Goal: Task Accomplishment & Management: Use online tool/utility

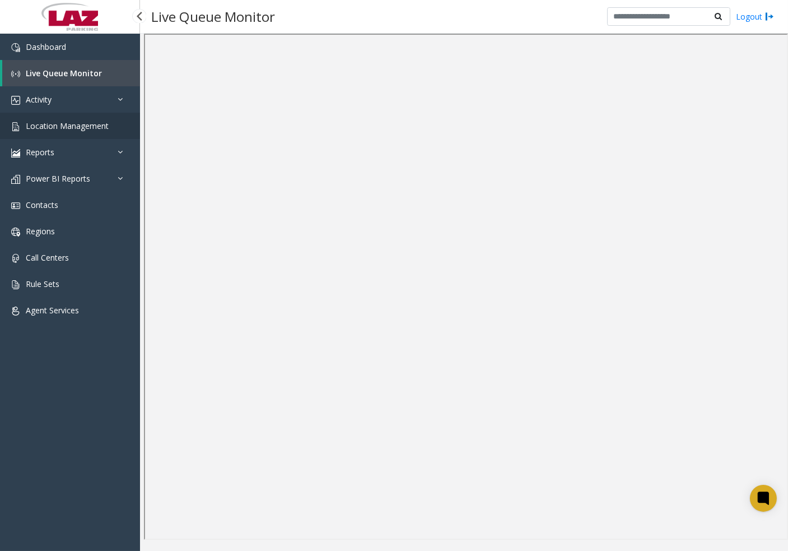
click at [54, 122] on span "Location Management" at bounding box center [67, 125] width 83 height 11
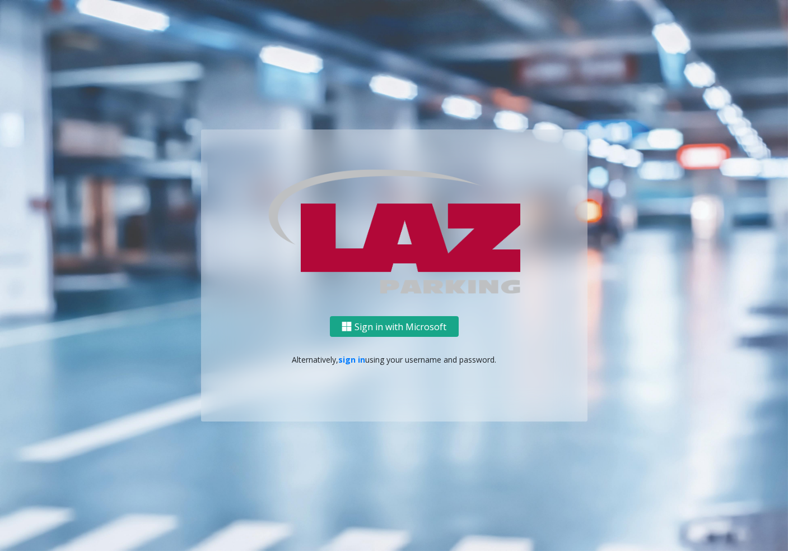
click at [380, 322] on button "Sign in with Microsoft" at bounding box center [394, 326] width 129 height 21
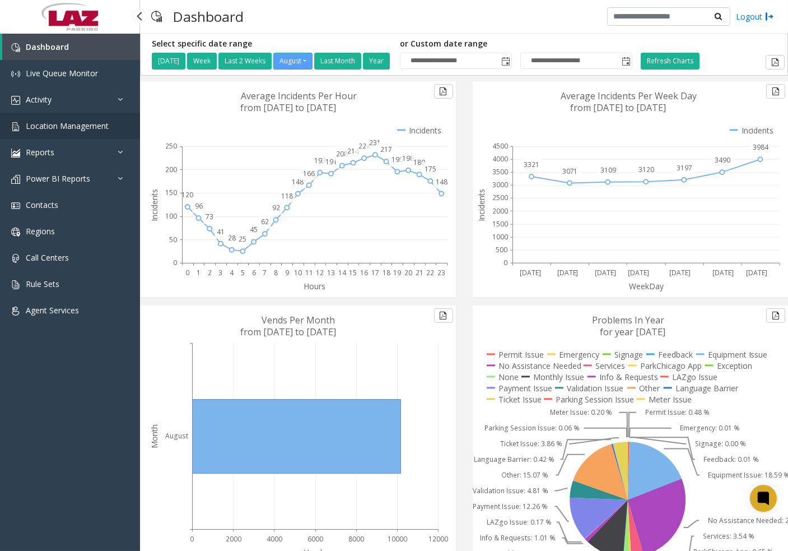
click at [65, 124] on span "Location Management" at bounding box center [67, 125] width 83 height 11
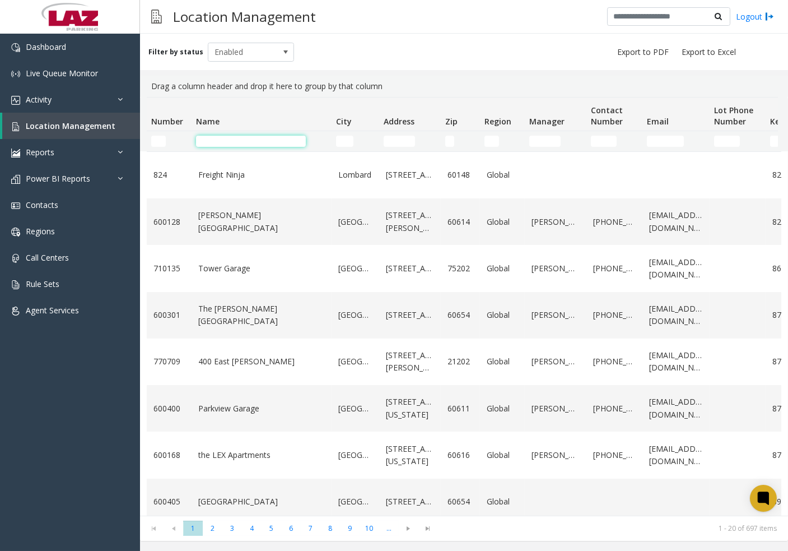
click at [243, 144] on input "Name Filter" at bounding box center [251, 141] width 110 height 11
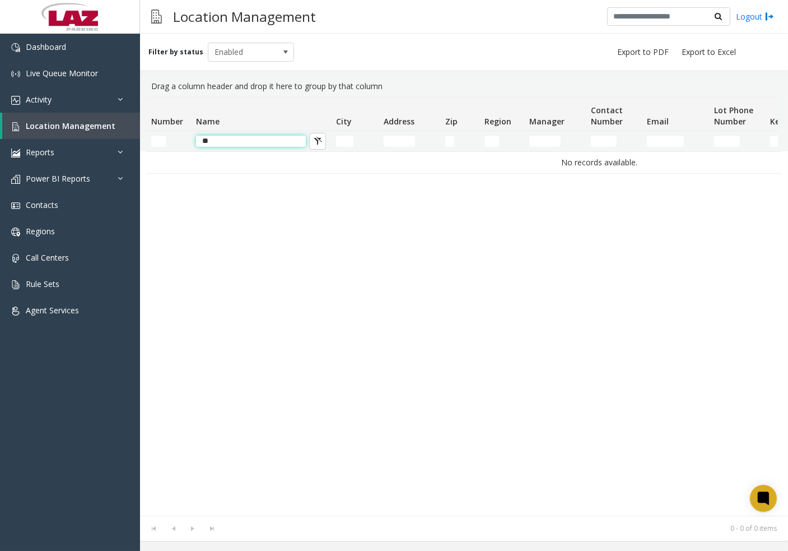
type input "*"
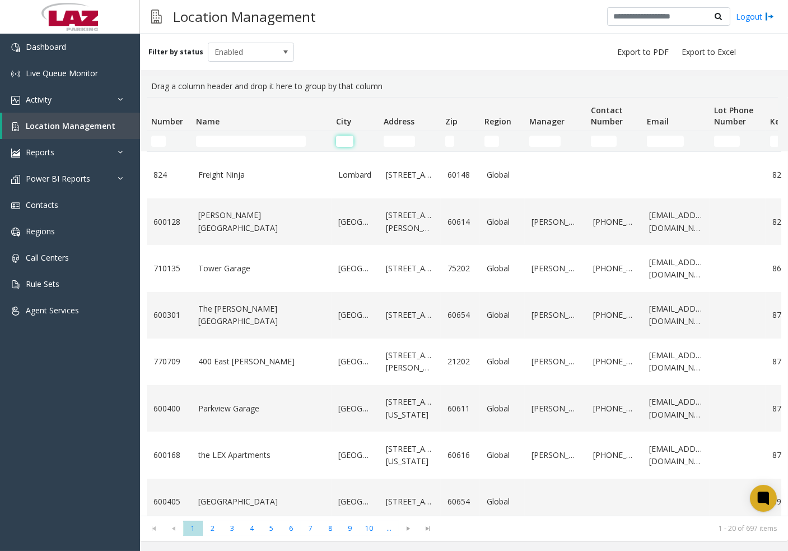
click at [346, 136] on input "City Filter" at bounding box center [344, 141] width 17 height 11
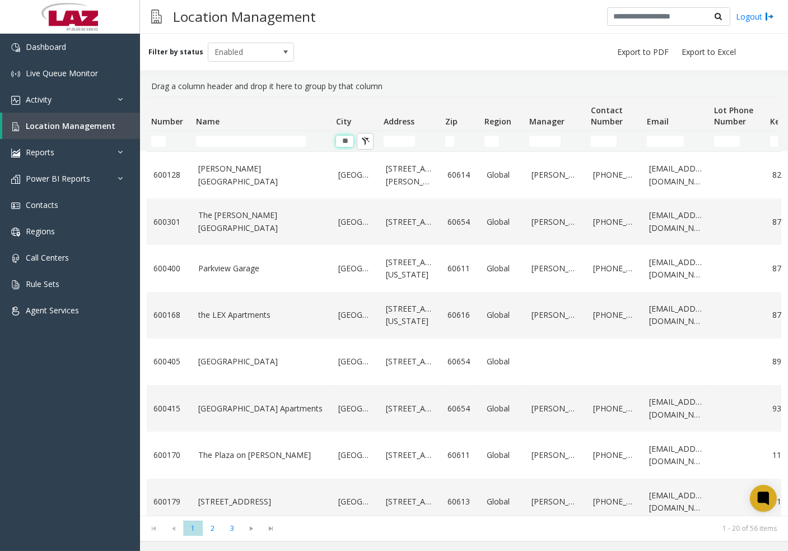
type input "*"
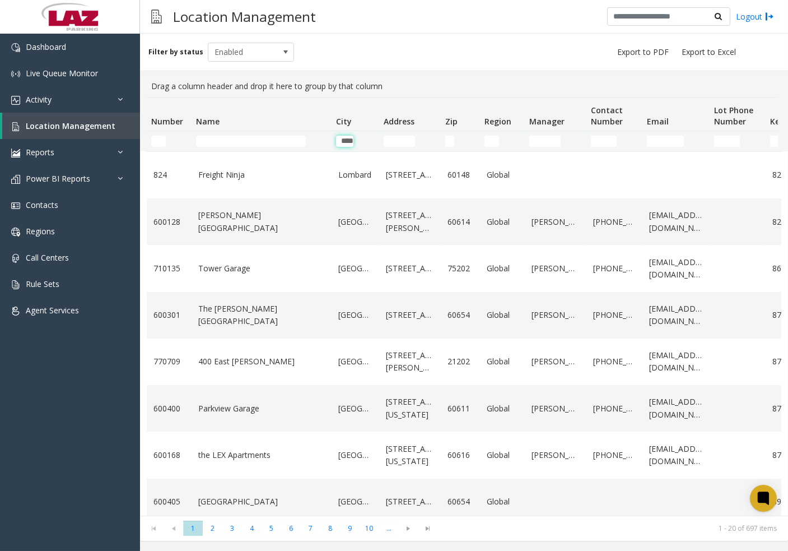
scroll to position [0, 8]
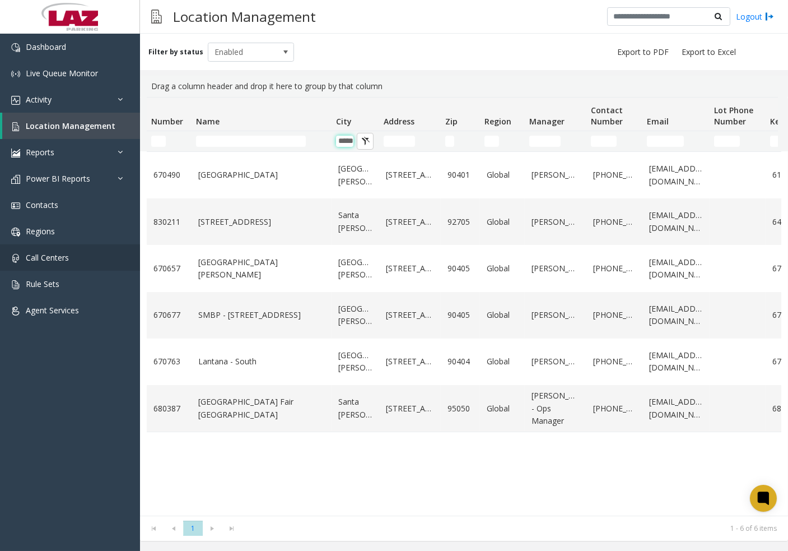
type input "*****"
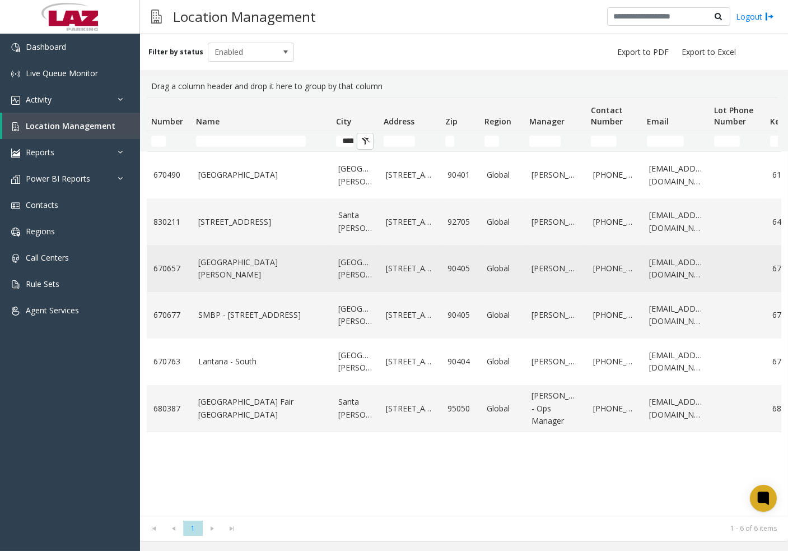
click at [362, 273] on link "[GEOGRAPHIC_DATA][PERSON_NAME]" at bounding box center [355, 268] width 34 height 25
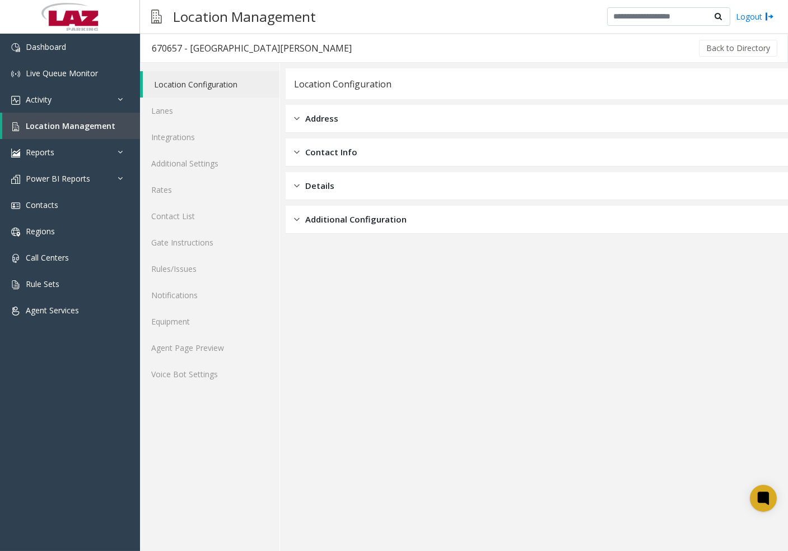
click at [294, 150] on img at bounding box center [297, 152] width 6 height 13
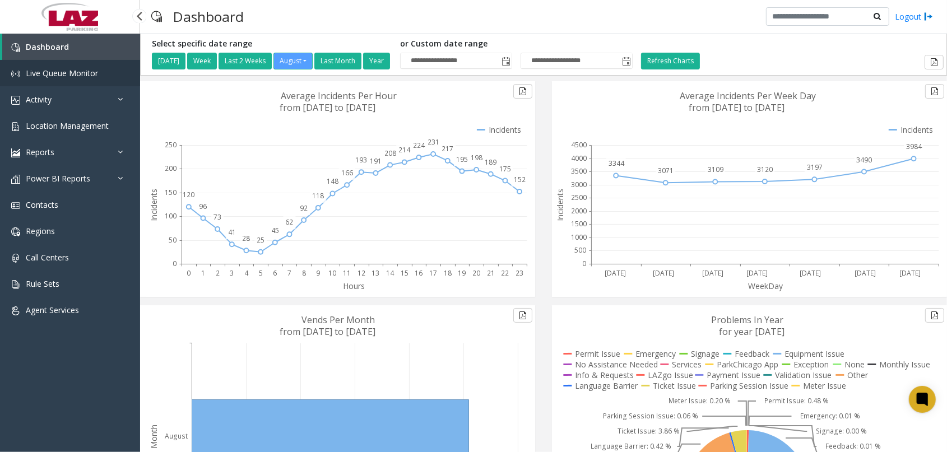
click at [80, 68] on span "Live Queue Monitor" at bounding box center [62, 73] width 72 height 11
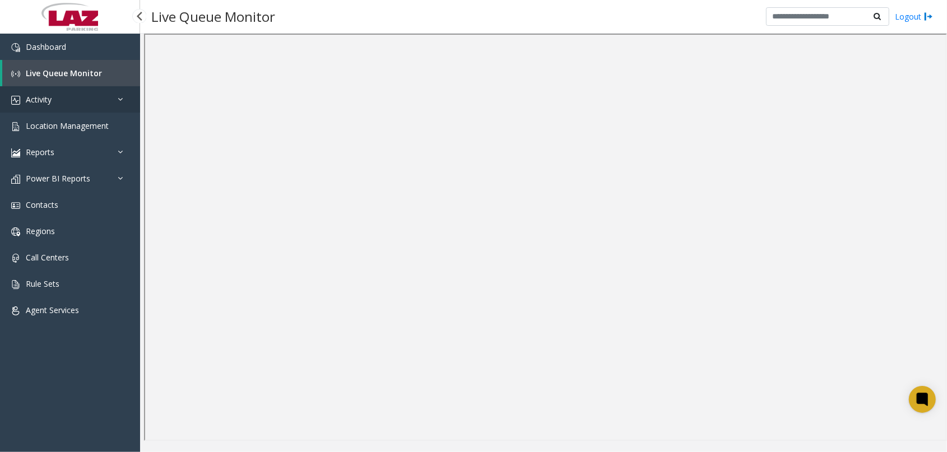
click at [67, 100] on link "Activity" at bounding box center [70, 99] width 140 height 26
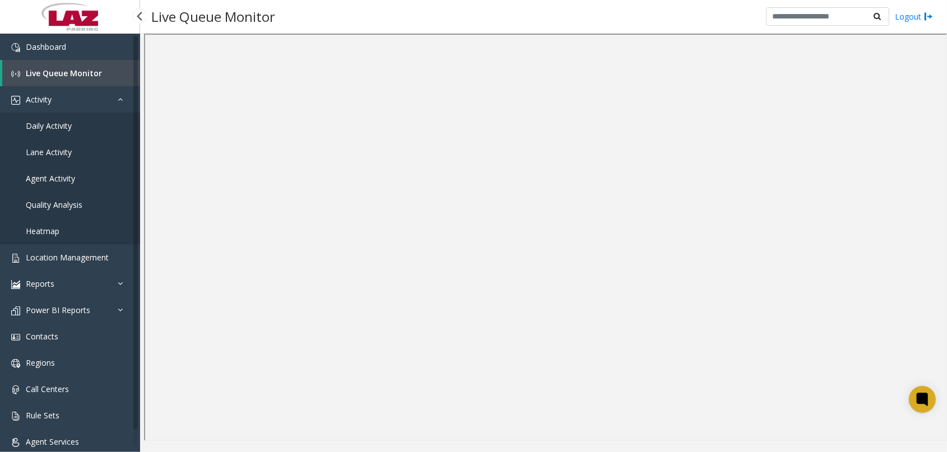
click at [75, 126] on link "Daily Activity" at bounding box center [70, 126] width 140 height 26
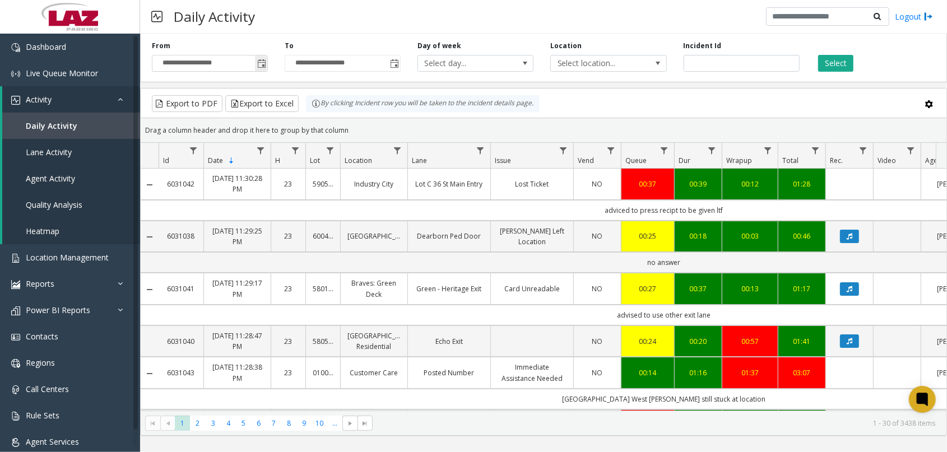
click at [261, 66] on span "Toggle popup" at bounding box center [261, 63] width 9 height 9
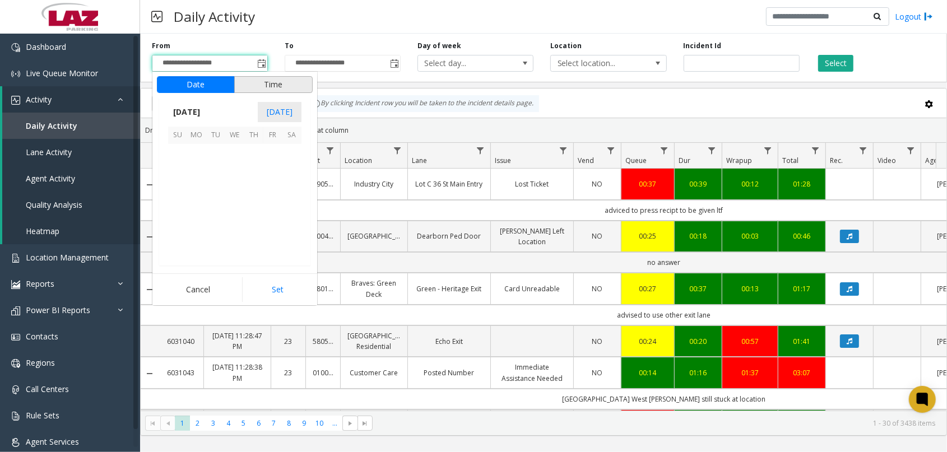
scroll to position [200850, 0]
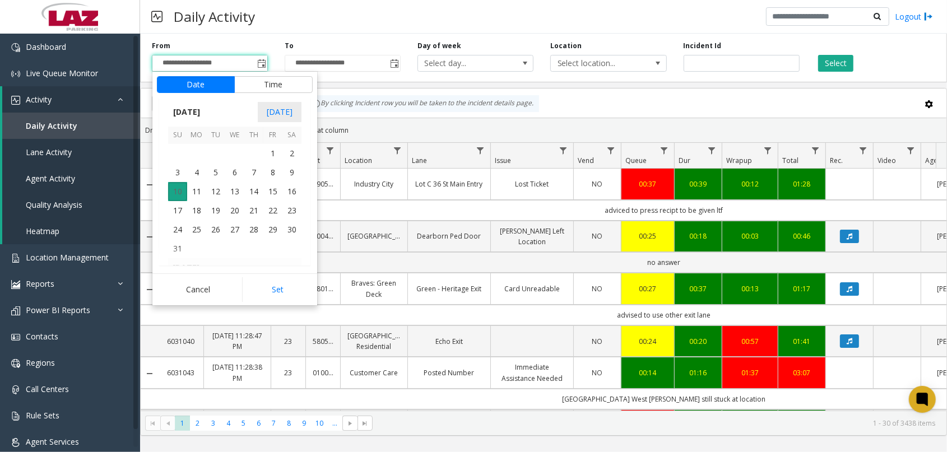
click at [173, 188] on span "10" at bounding box center [177, 191] width 19 height 19
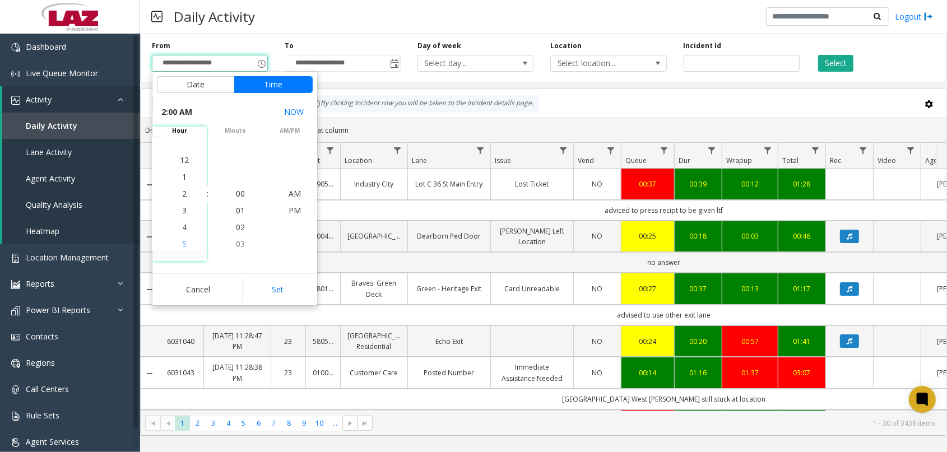
click at [182, 242] on span "5" at bounding box center [184, 244] width 4 height 11
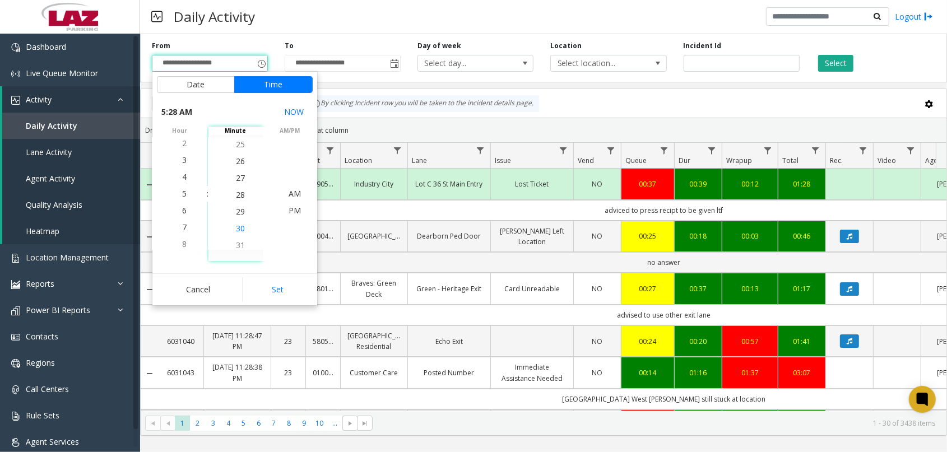
click at [238, 227] on span "30" at bounding box center [240, 228] width 9 height 11
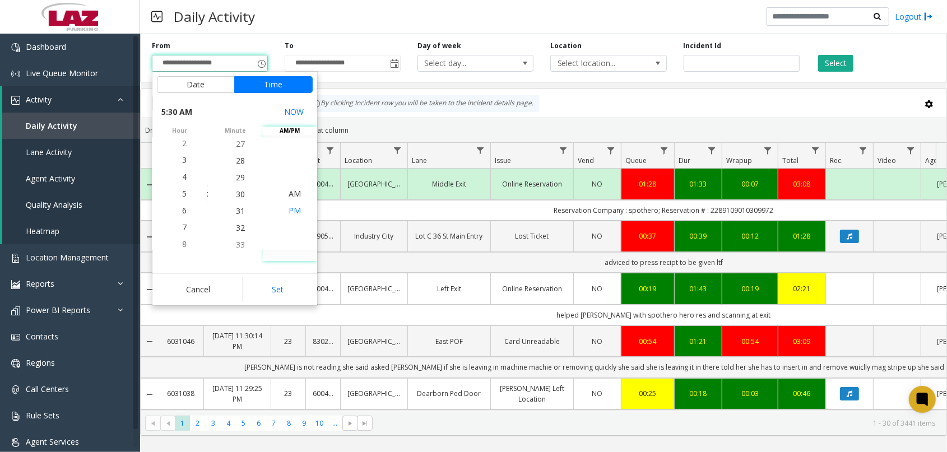
click at [290, 210] on span "PM" at bounding box center [294, 210] width 12 height 11
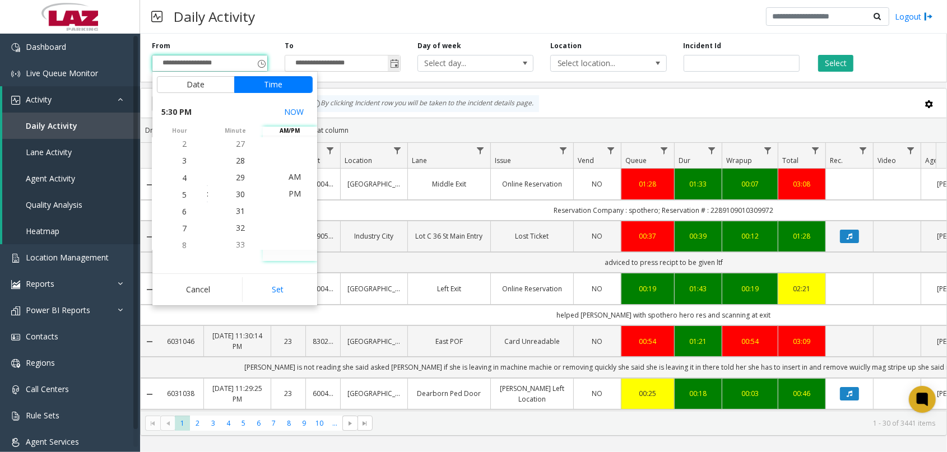
click at [393, 62] on span "Toggle popup" at bounding box center [394, 63] width 9 height 9
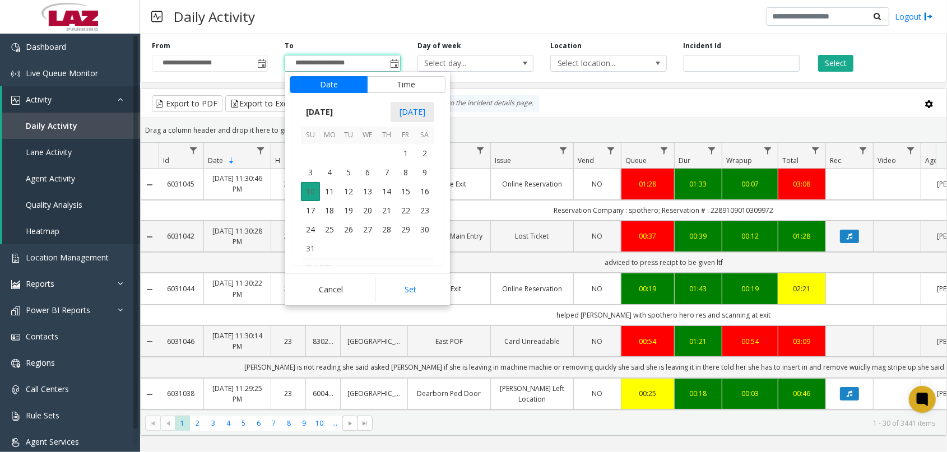
click at [312, 191] on span "10" at bounding box center [310, 191] width 19 height 19
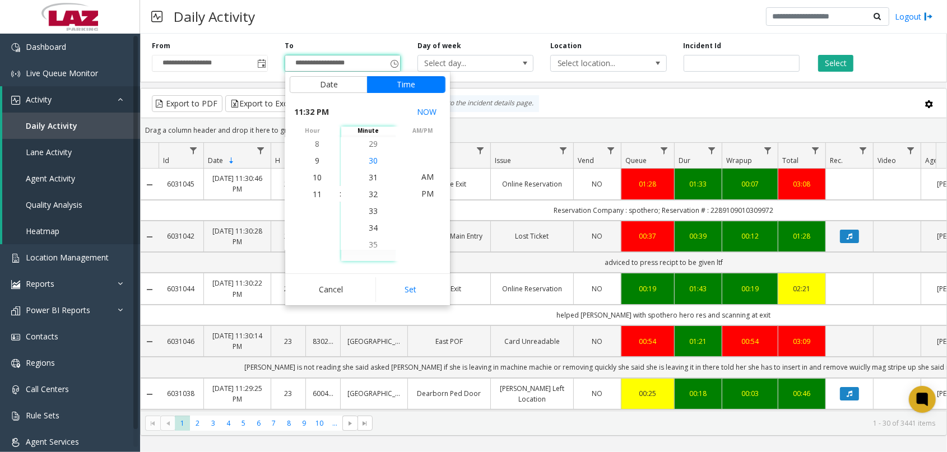
click at [369, 159] on span "30" at bounding box center [373, 160] width 9 height 11
click at [423, 194] on span "PM" at bounding box center [427, 193] width 12 height 11
click at [423, 292] on button "Set" at bounding box center [410, 289] width 71 height 25
type input "**********"
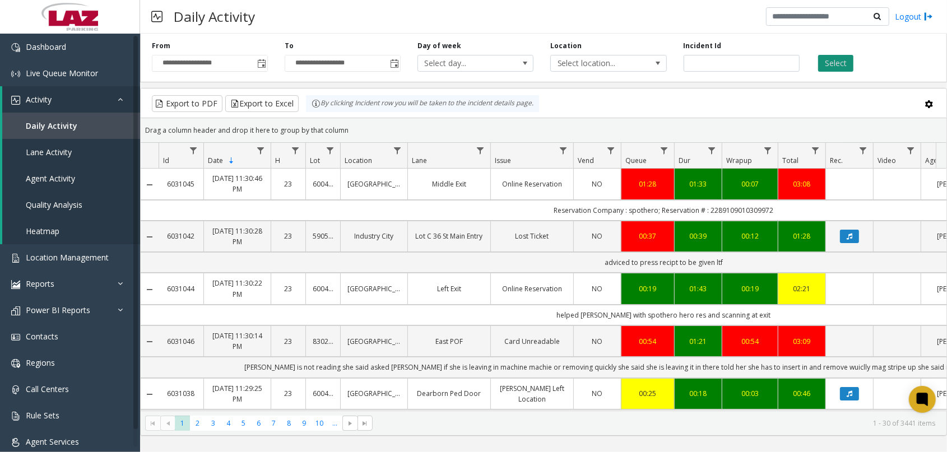
click at [781, 67] on button "Select" at bounding box center [835, 63] width 35 height 17
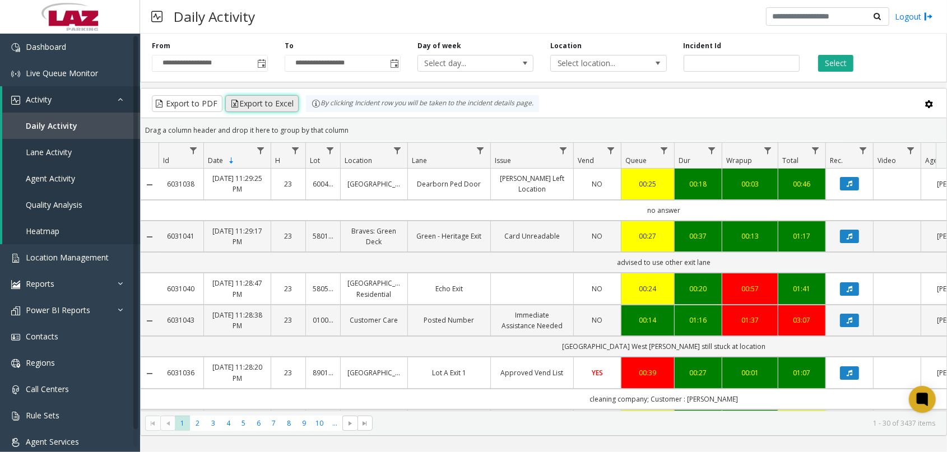
click at [255, 103] on button "Export to Excel" at bounding box center [261, 103] width 73 height 17
click at [592, 63] on span "Select location..." at bounding box center [597, 63] width 92 height 16
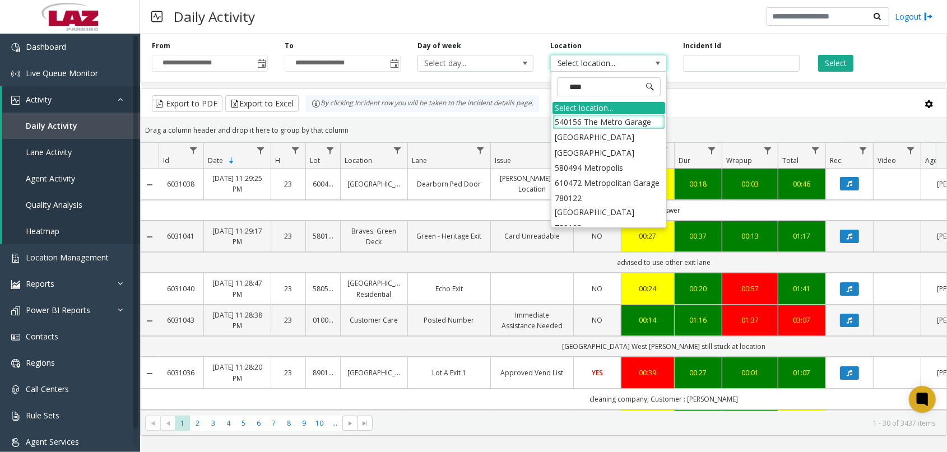
type input "*****"
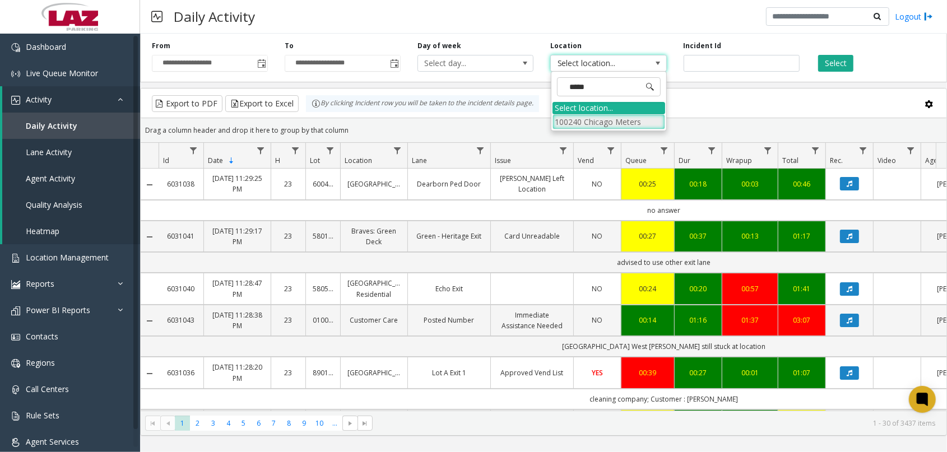
click at [568, 121] on li "100240 Chicago Meters" at bounding box center [608, 121] width 113 height 15
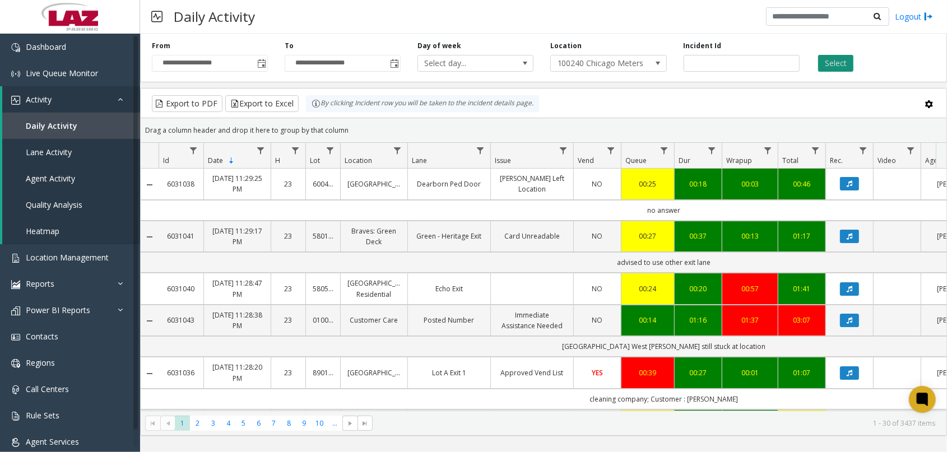
click at [781, 67] on button "Select" at bounding box center [835, 63] width 35 height 17
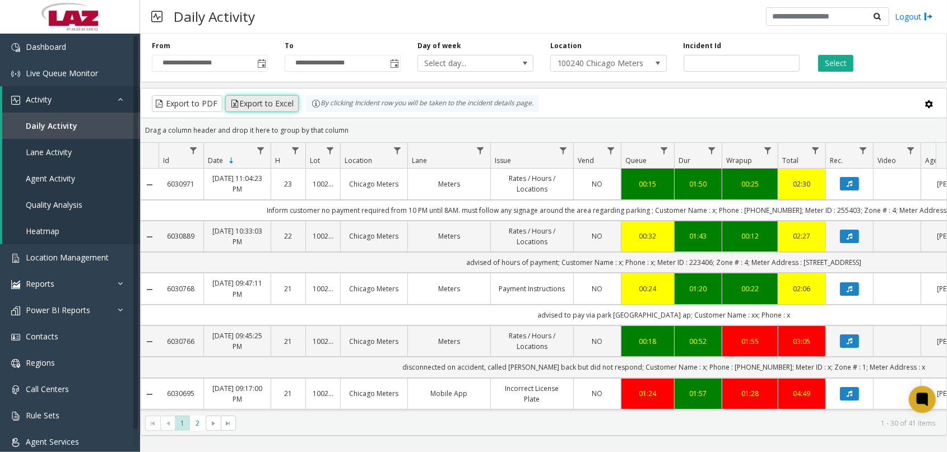
click at [253, 107] on button "Export to Excel" at bounding box center [261, 103] width 73 height 17
click at [256, 61] on span "Toggle popup" at bounding box center [261, 63] width 12 height 18
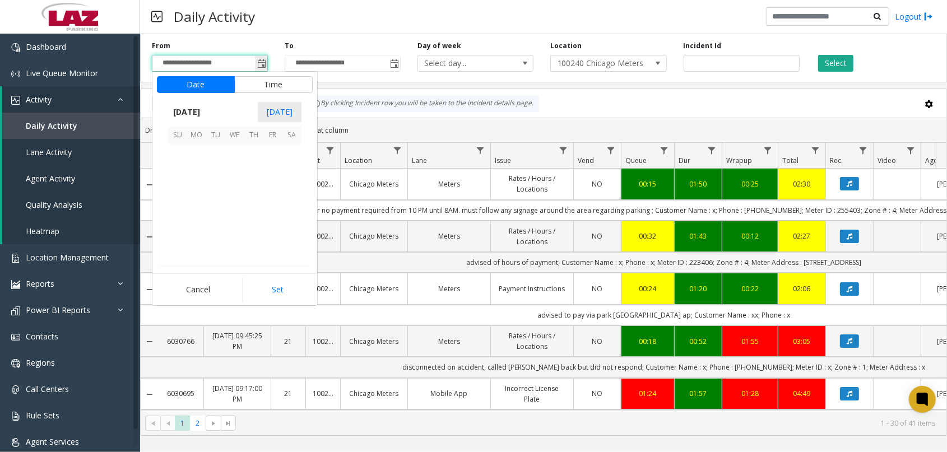
scroll to position [200850, 0]
click at [181, 191] on span "10" at bounding box center [177, 191] width 19 height 19
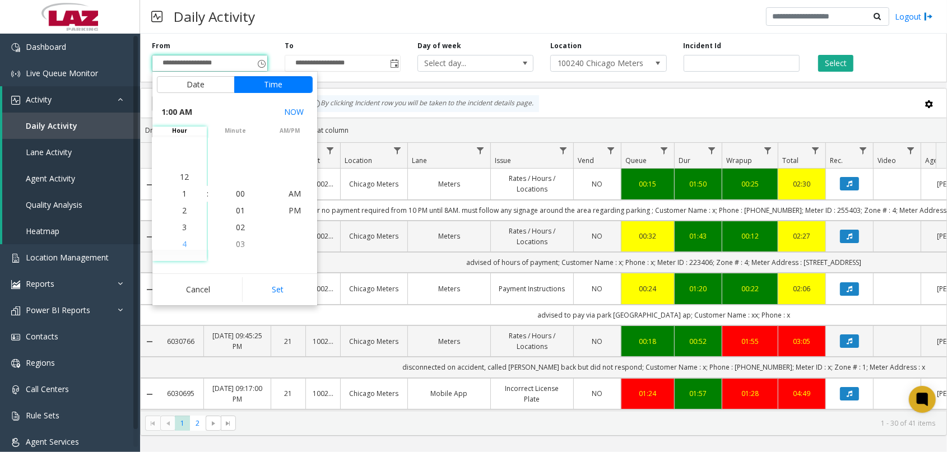
scroll to position [34, 0]
click at [182, 241] on span "5" at bounding box center [184, 244] width 4 height 11
click at [236, 222] on span "02" at bounding box center [240, 227] width 9 height 11
click at [236, 230] on span "30" at bounding box center [240, 228] width 9 height 11
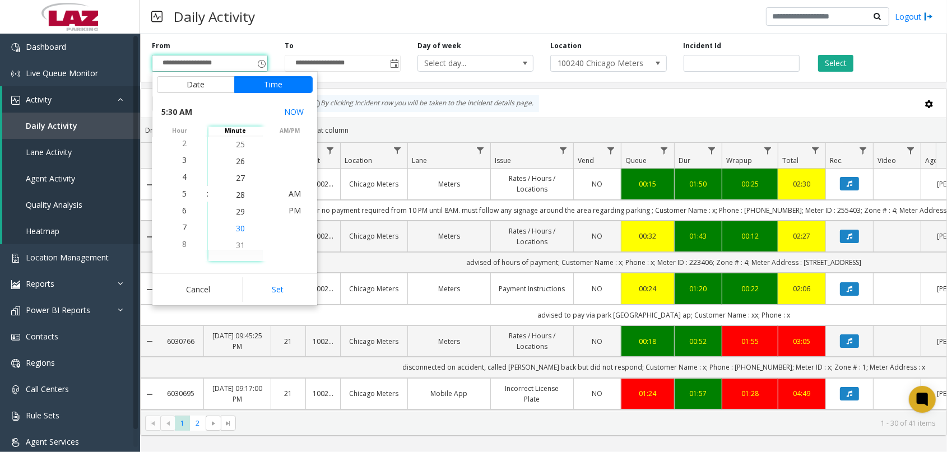
scroll to position [504, 0]
click at [288, 210] on span "PM" at bounding box center [294, 210] width 12 height 11
click at [392, 62] on span "Toggle popup" at bounding box center [394, 63] width 9 height 9
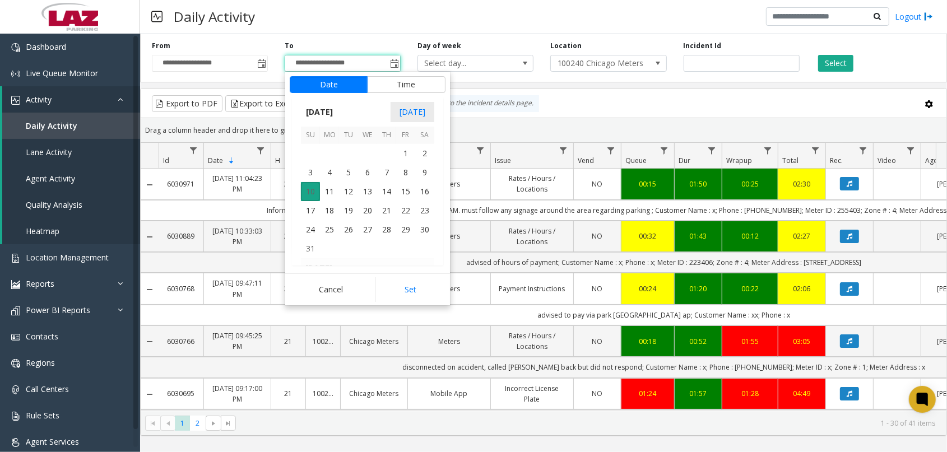
click at [310, 198] on span "10" at bounding box center [310, 191] width 19 height 19
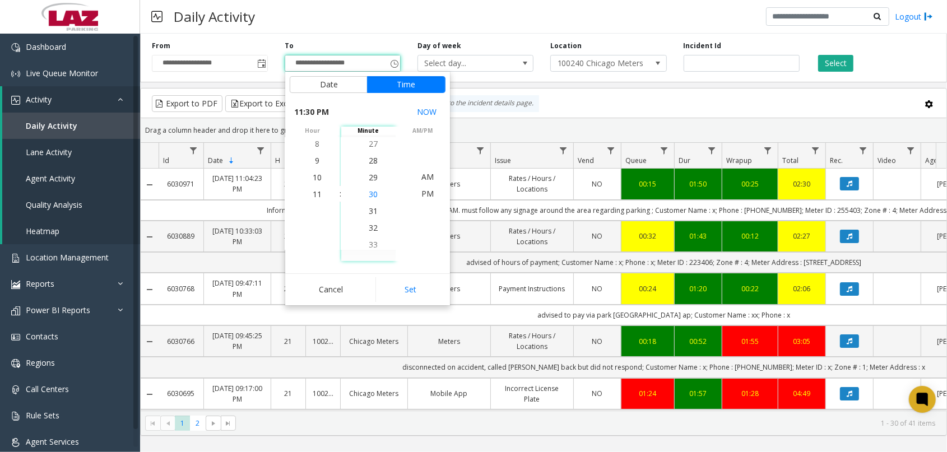
click at [370, 191] on span "30" at bounding box center [373, 194] width 9 height 11
click at [421, 191] on span "PM" at bounding box center [427, 193] width 12 height 11
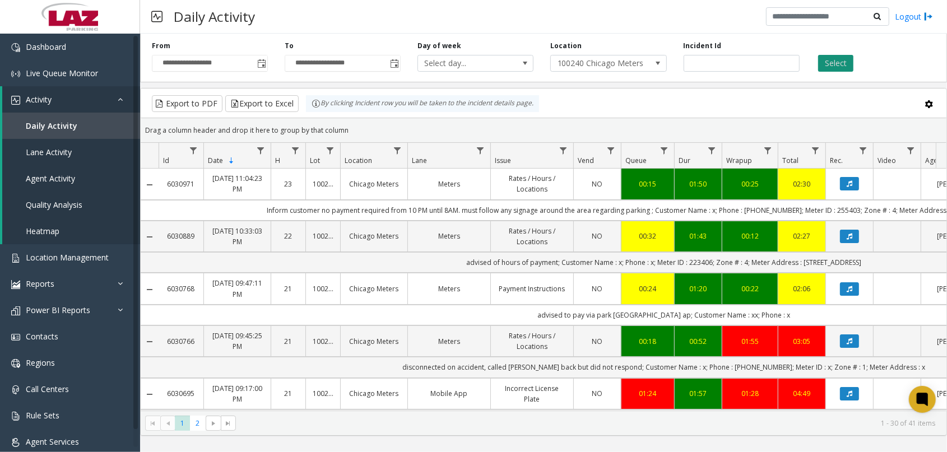
click at [781, 64] on button "Select" at bounding box center [835, 63] width 35 height 17
click at [261, 62] on span "Toggle popup" at bounding box center [261, 63] width 9 height 9
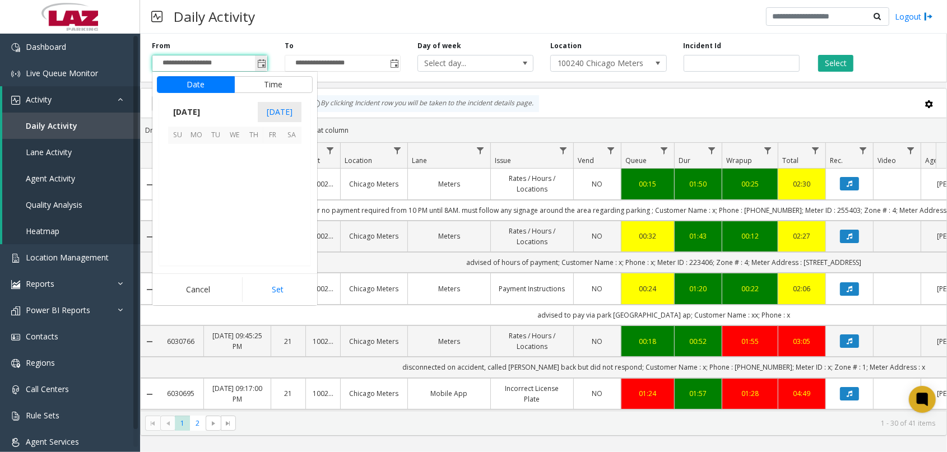
scroll to position [200850, 0]
click at [179, 189] on span "10" at bounding box center [177, 191] width 19 height 19
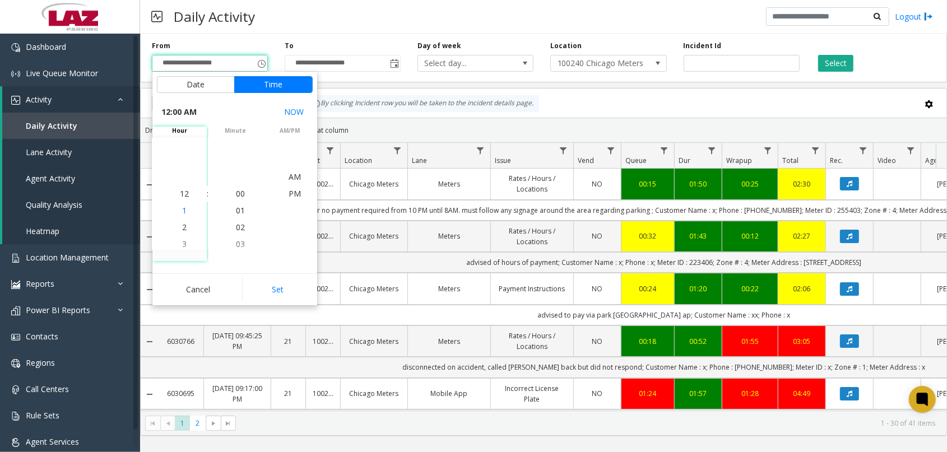
scroll to position [0, 0]
drag, startPoint x: 178, startPoint y: 241, endPoint x: 189, endPoint y: 235, distance: 12.8
click at [182, 241] on span "5" at bounding box center [184, 244] width 4 height 11
click at [236, 213] on span "01" at bounding box center [240, 210] width 9 height 11
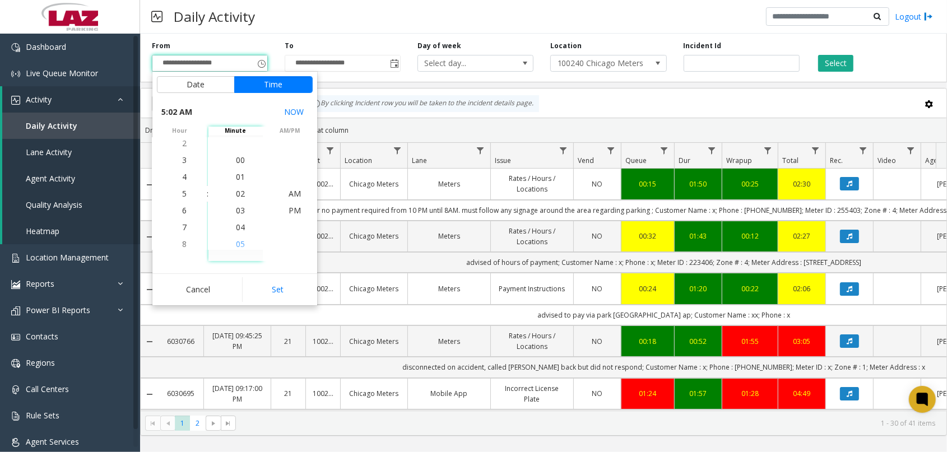
drag, startPoint x: 234, startPoint y: 231, endPoint x: 235, endPoint y: 238, distance: 7.3
click at [241, 239] on li "24" at bounding box center [240, 244] width 39 height 17
drag, startPoint x: 238, startPoint y: 241, endPoint x: 262, endPoint y: 223, distance: 29.9
click at [239, 240] on span "30" at bounding box center [240, 245] width 9 height 11
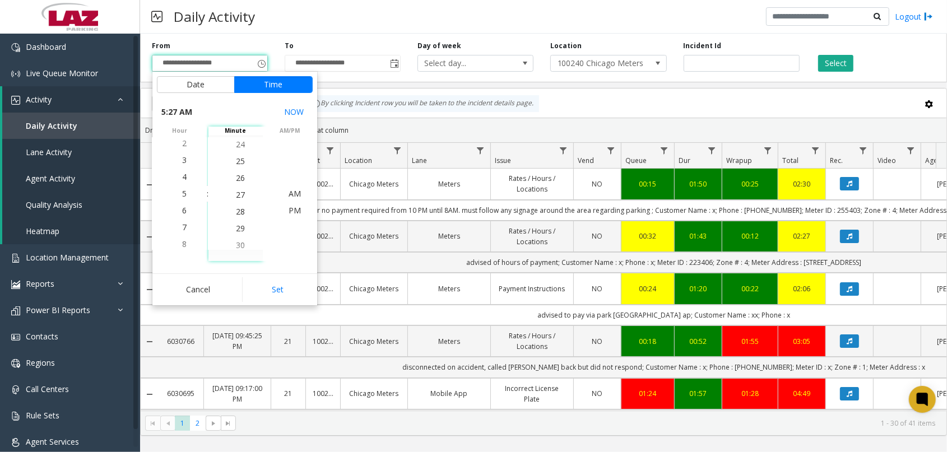
scroll to position [504, 0]
click at [288, 211] on span "PM" at bounding box center [294, 210] width 12 height 11
click at [283, 288] on button "Set" at bounding box center [277, 289] width 71 height 25
type input "**********"
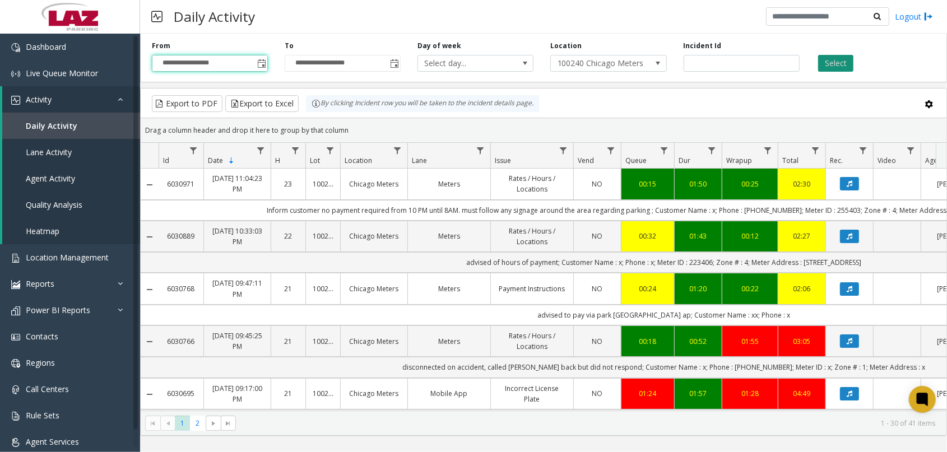
click at [781, 67] on button "Select" at bounding box center [835, 63] width 35 height 17
click at [278, 105] on button "Export to Excel" at bounding box center [261, 103] width 73 height 17
click at [579, 71] on span "100240 Chicago Meters" at bounding box center [597, 63] width 92 height 16
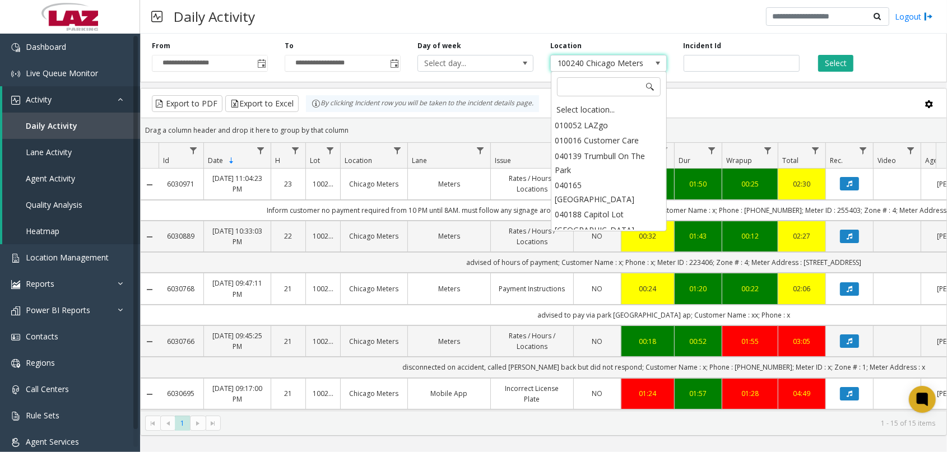
scroll to position [11980, 0]
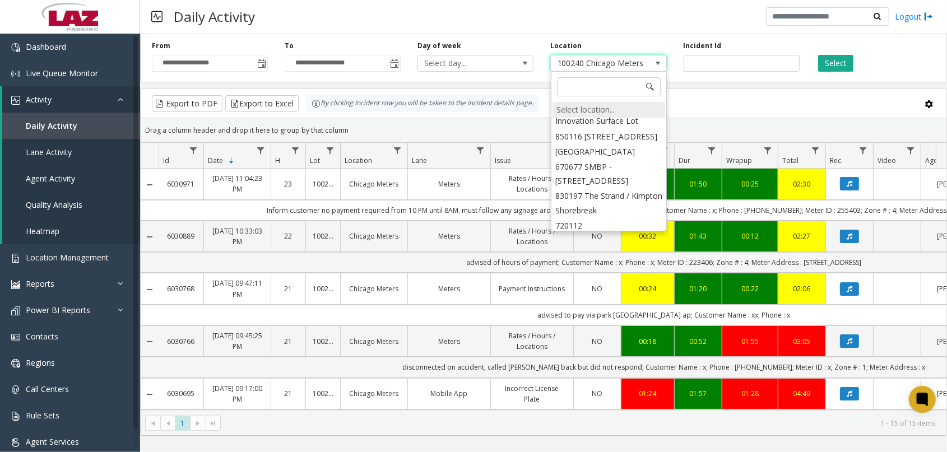
click at [594, 109] on div "Select location..." at bounding box center [608, 110] width 113 height 16
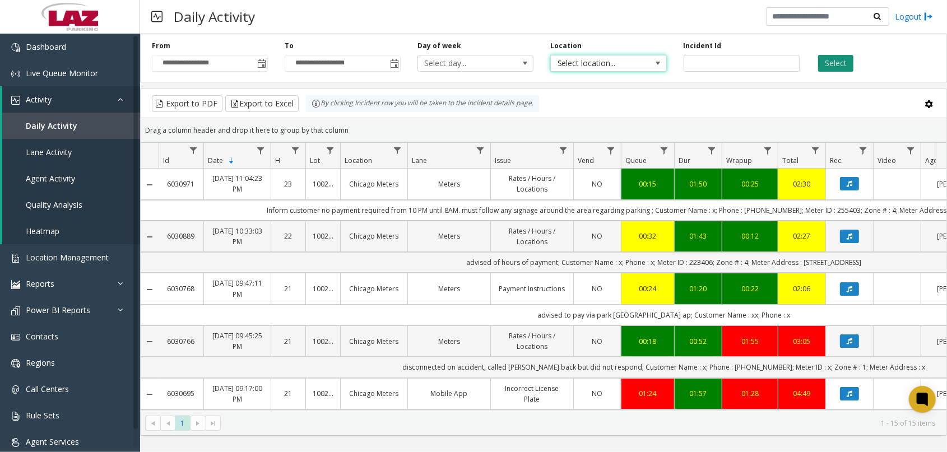
click at [781, 62] on button "Select" at bounding box center [835, 63] width 35 height 17
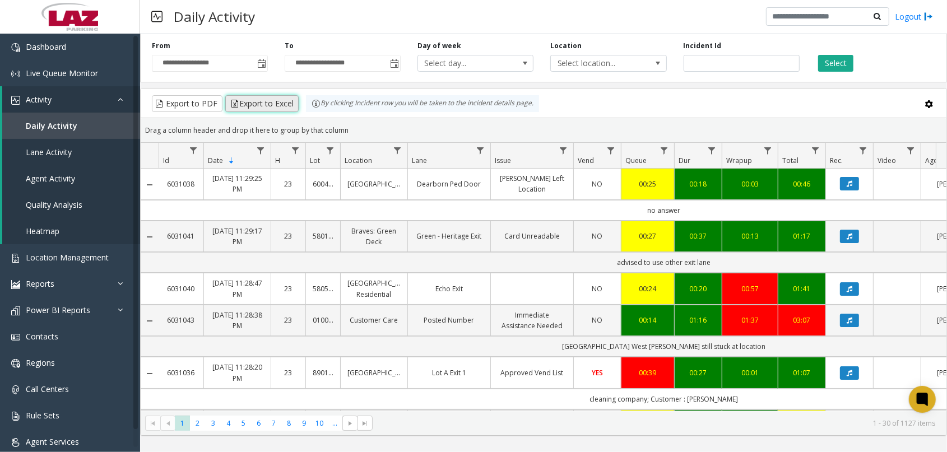
click at [276, 104] on button "Export to Excel" at bounding box center [261, 103] width 73 height 17
